Goal: Task Accomplishment & Management: Manage account settings

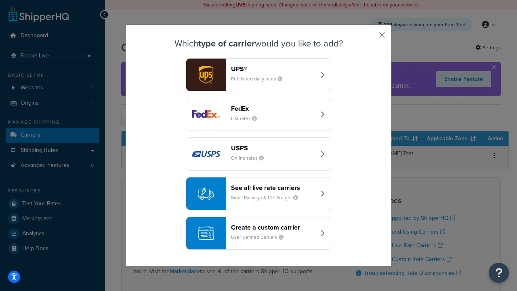
click at [273, 108] on header "FedEx" at bounding box center [273, 109] width 84 height 8
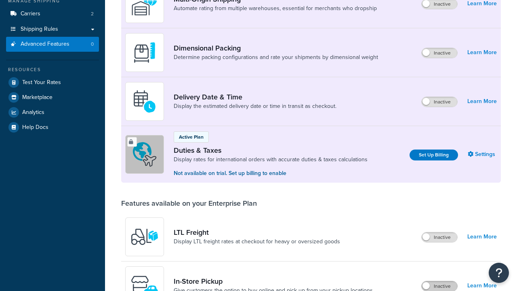
click at [440, 281] on label "Inactive" at bounding box center [440, 286] width 36 height 10
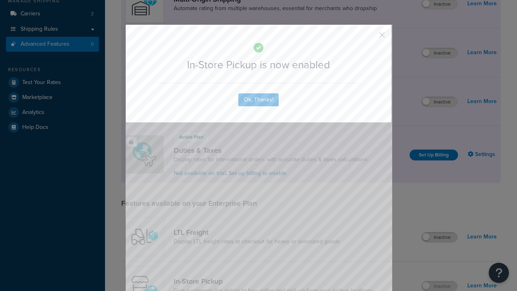
scroll to position [262, 0]
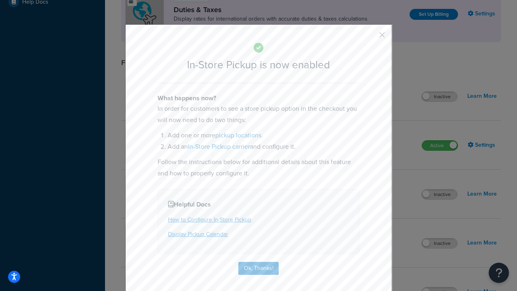
click at [370, 38] on button "button" at bounding box center [370, 38] width 2 height 2
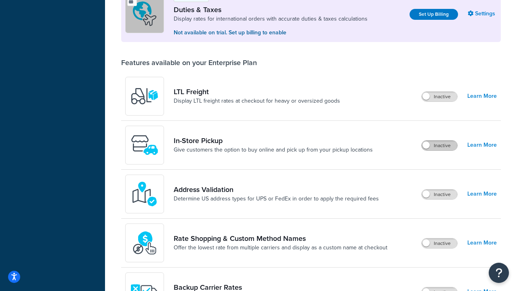
scroll to position [247, 0]
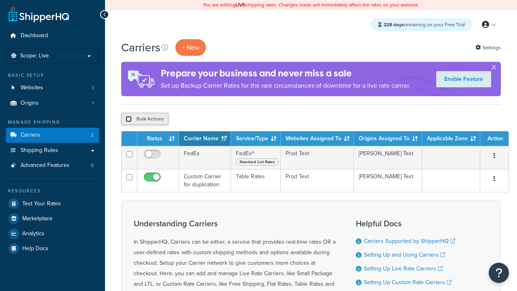
click at [129, 119] on input "checkbox" at bounding box center [129, 119] width 6 height 6
checkbox input "true"
click at [217, 119] on button "Delete" at bounding box center [216, 119] width 28 height 12
